Goal: Unclear: Browse casually

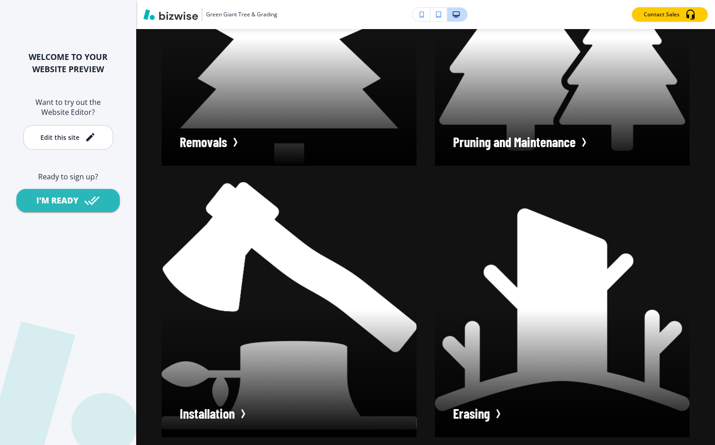
scroll to position [500, 0]
